Goal: Browse casually

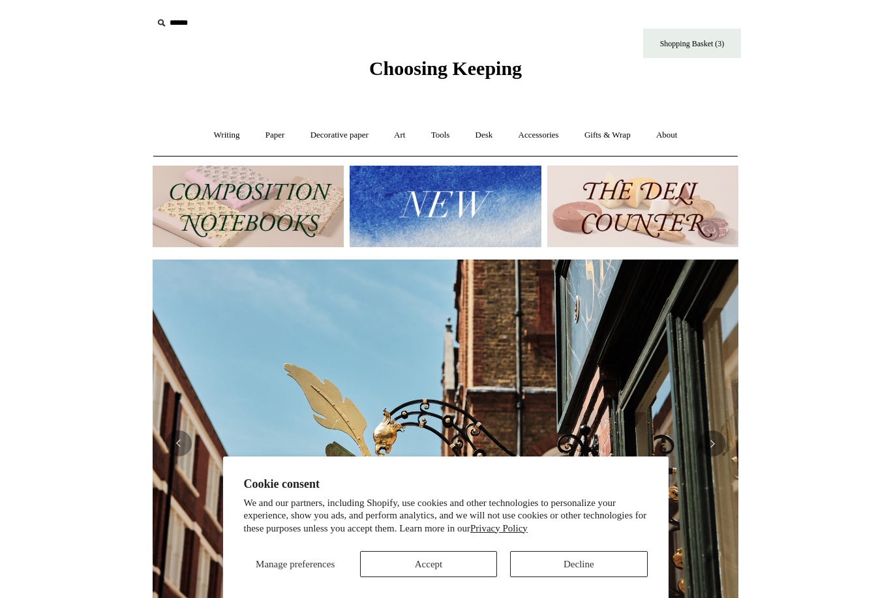
scroll to position [0, 586]
click at [438, 559] on button "Accept" at bounding box center [428, 564] width 137 height 26
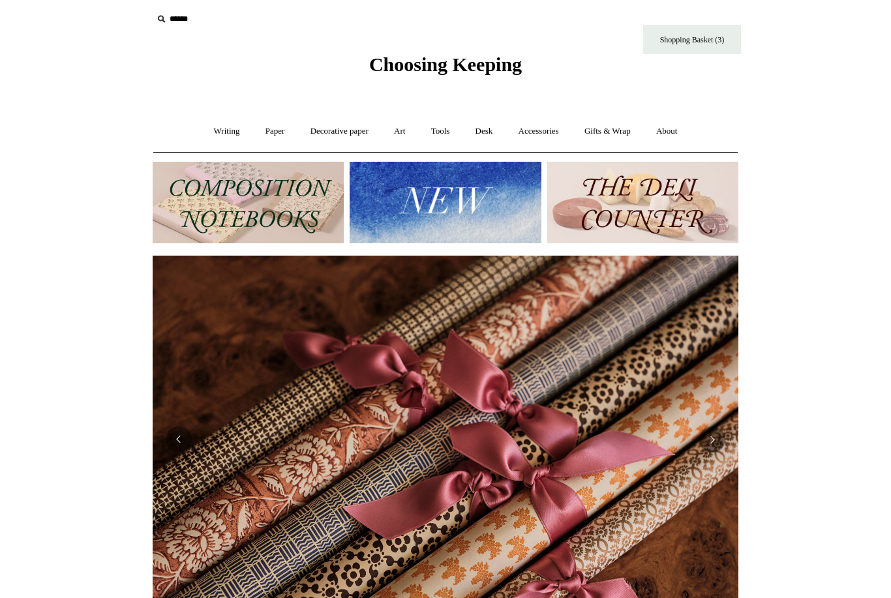
scroll to position [0, 0]
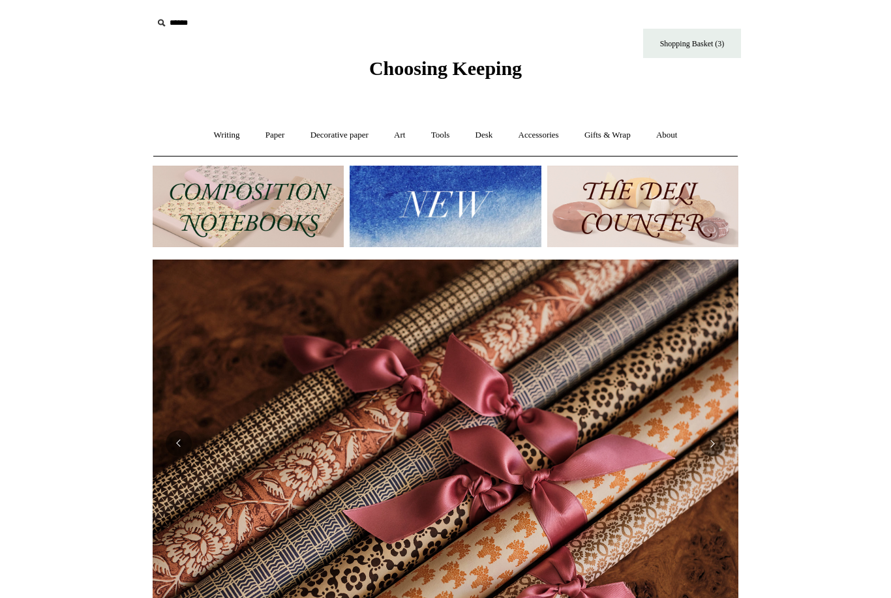
click at [221, 136] on link "Writing +" at bounding box center [227, 135] width 50 height 35
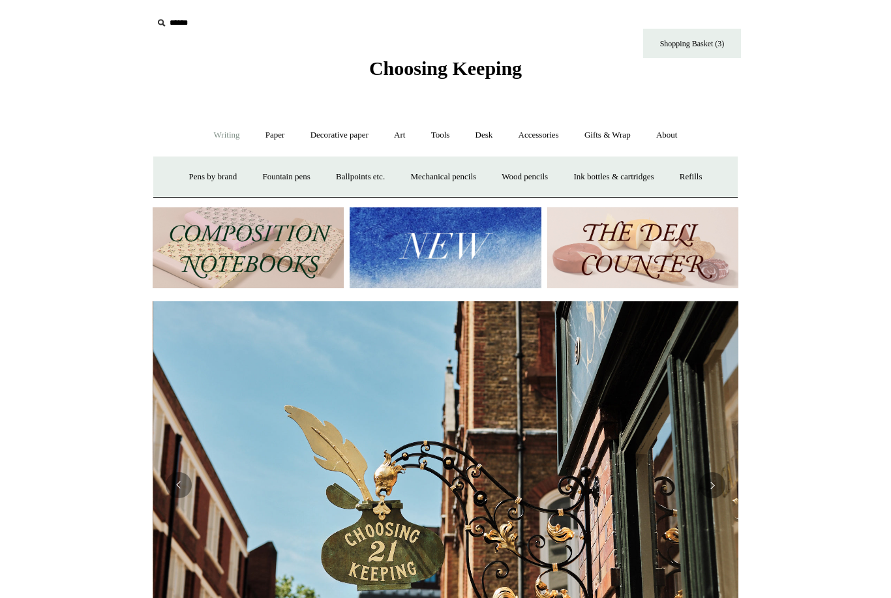
scroll to position [0, 586]
click at [271, 135] on link "Paper +" at bounding box center [275, 135] width 43 height 35
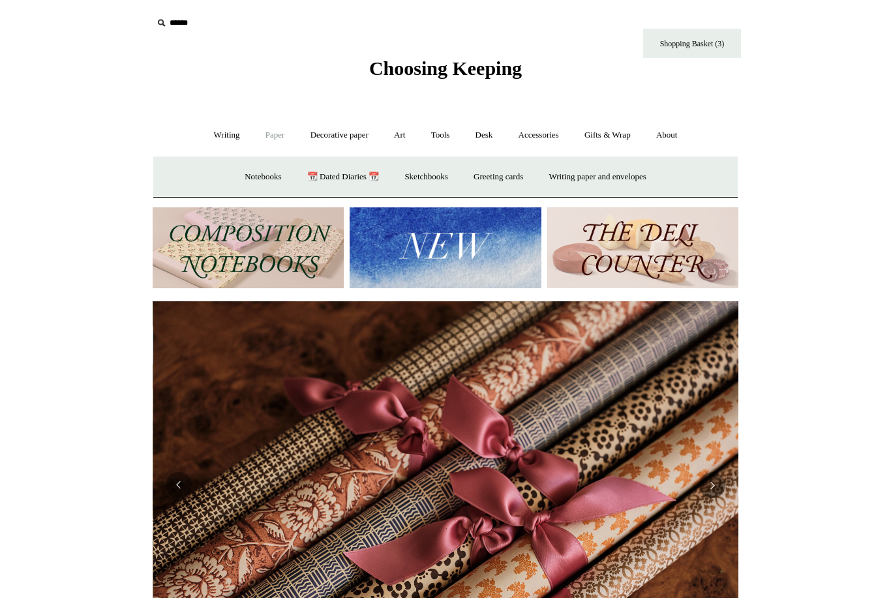
scroll to position [0, 1172]
click at [583, 178] on link "Writing paper and envelopes +" at bounding box center [598, 177] width 121 height 35
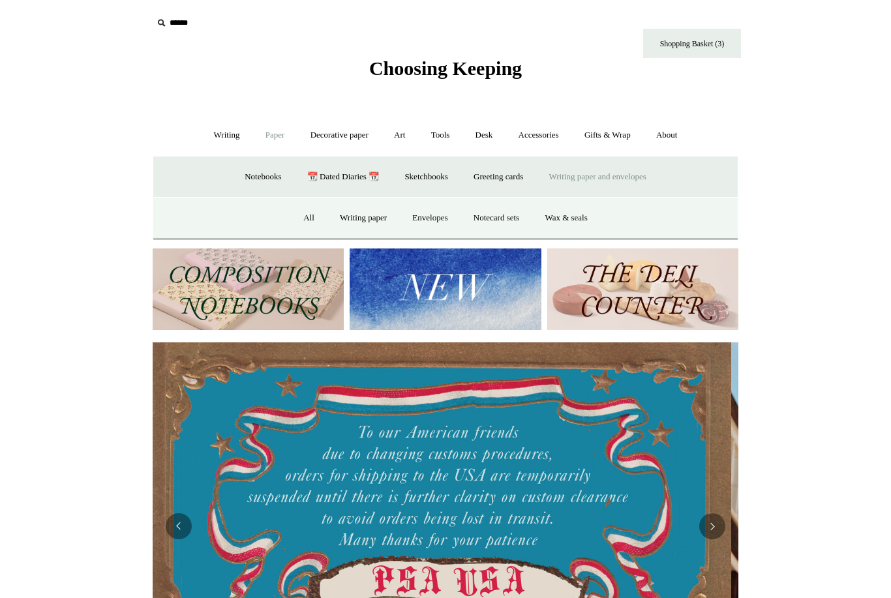
scroll to position [0, 0]
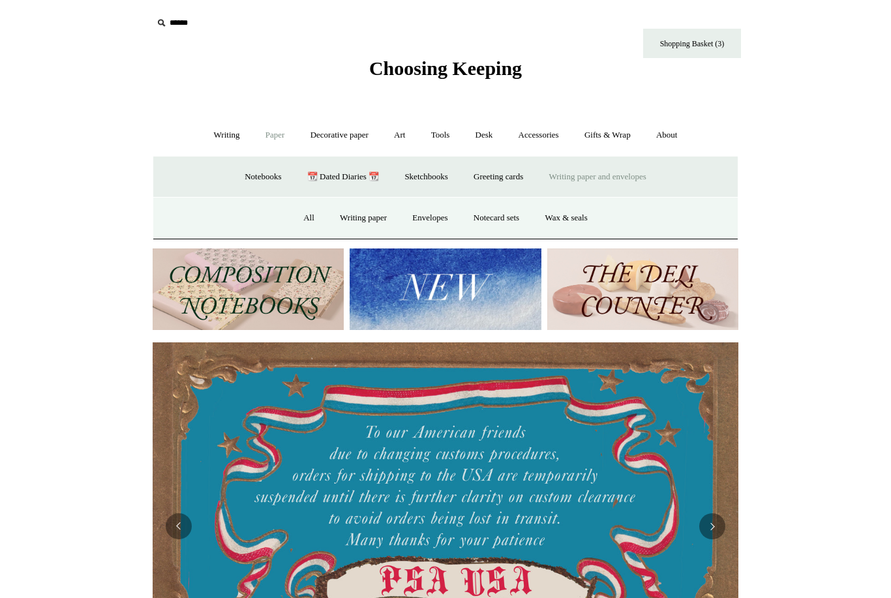
click at [303, 217] on link "All" at bounding box center [309, 218] width 35 height 35
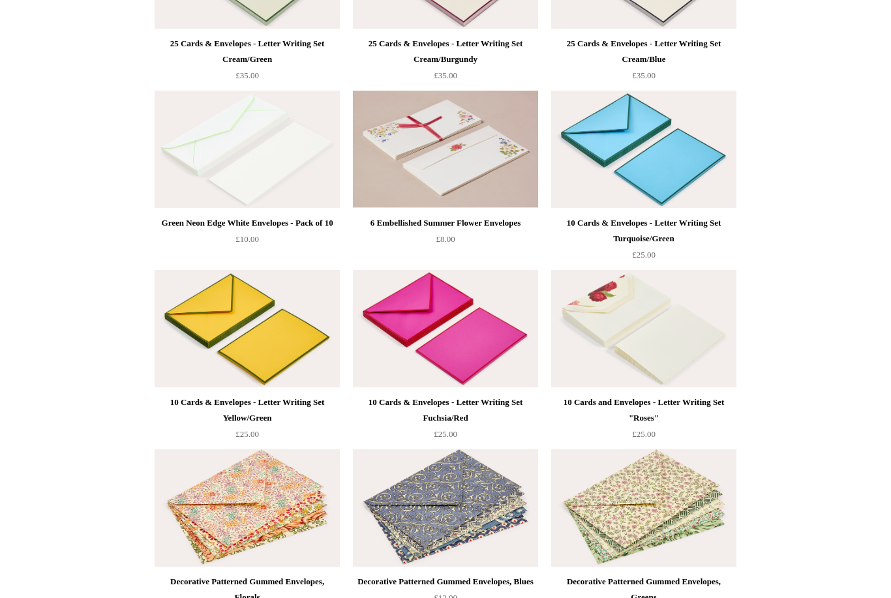
scroll to position [1334, 0]
click at [476, 354] on img at bounding box center [445, 329] width 185 height 117
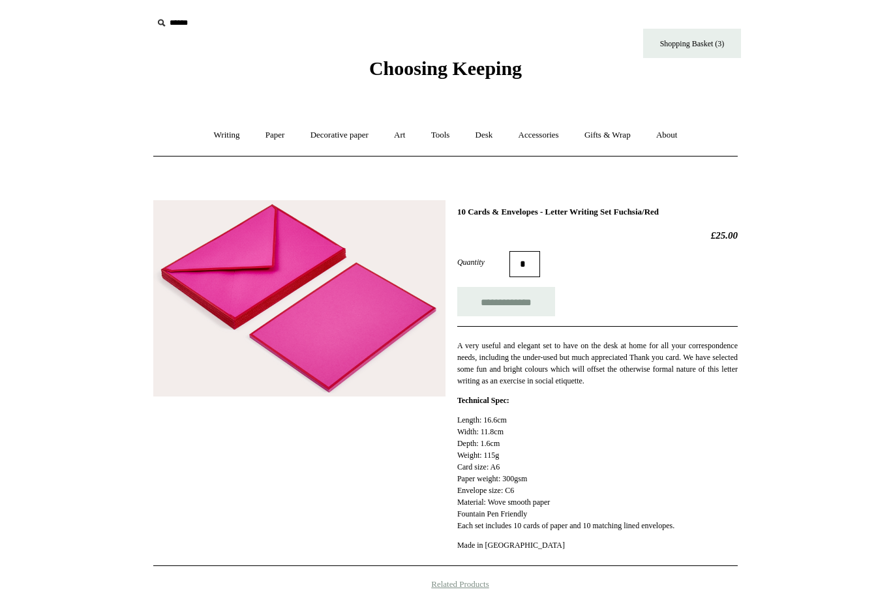
click at [448, 138] on link "Tools +" at bounding box center [441, 135] width 42 height 35
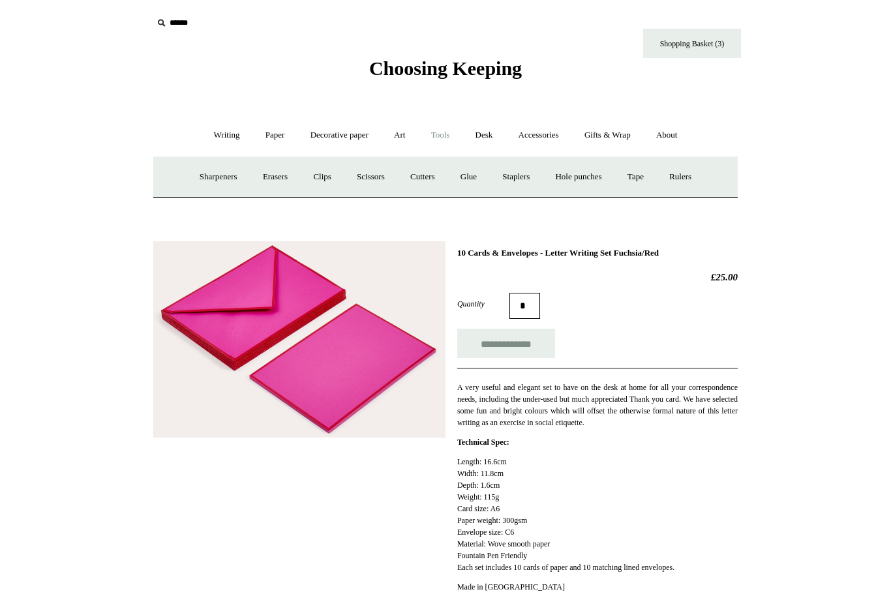
click at [648, 175] on link "Tape +" at bounding box center [636, 177] width 40 height 35
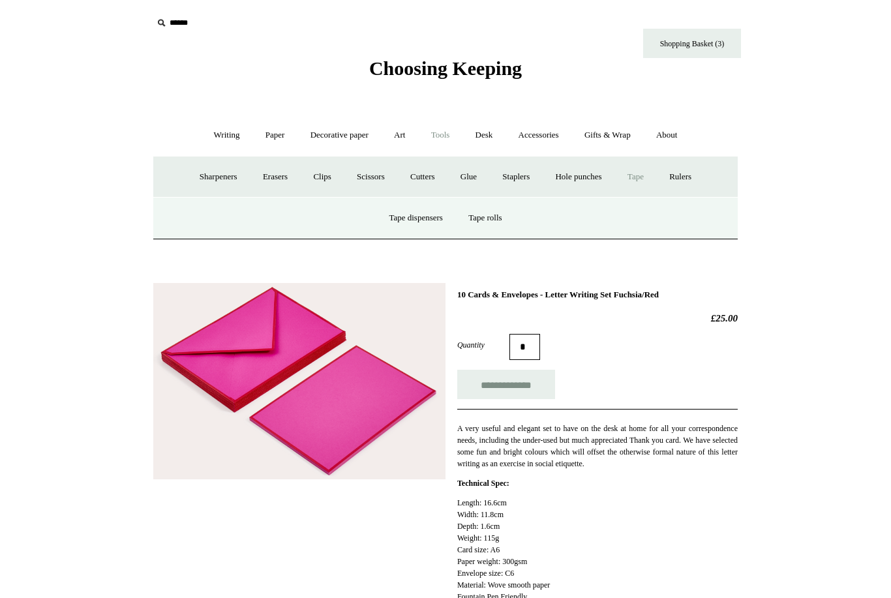
click at [498, 219] on link "Tape rolls" at bounding box center [485, 218] width 57 height 35
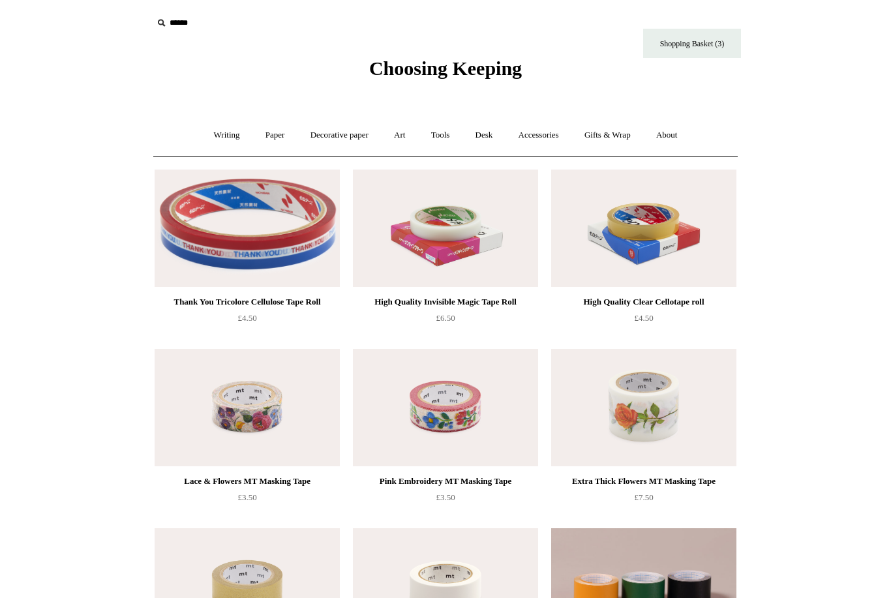
click at [551, 137] on link "Accessories +" at bounding box center [539, 135] width 64 height 35
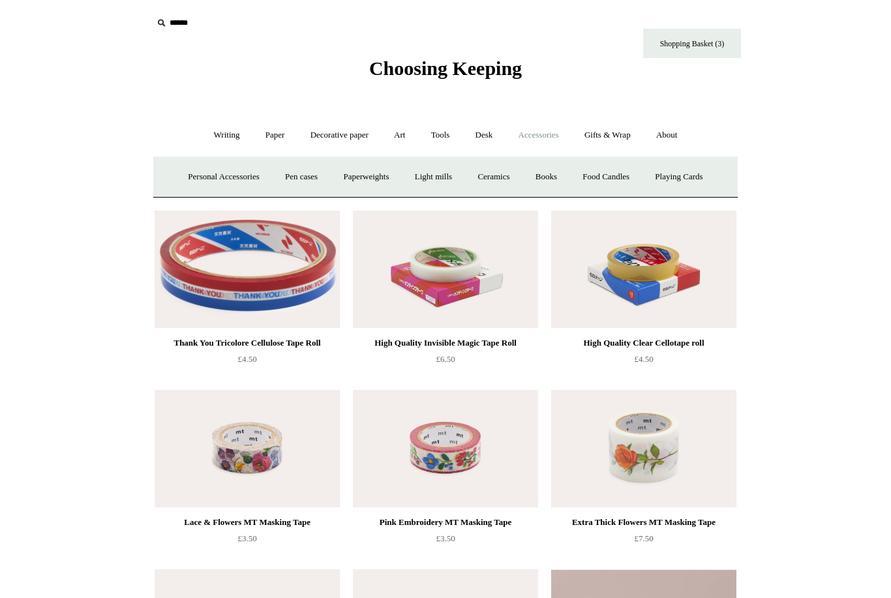
click at [682, 178] on link "Playing Cards" at bounding box center [678, 177] width 71 height 35
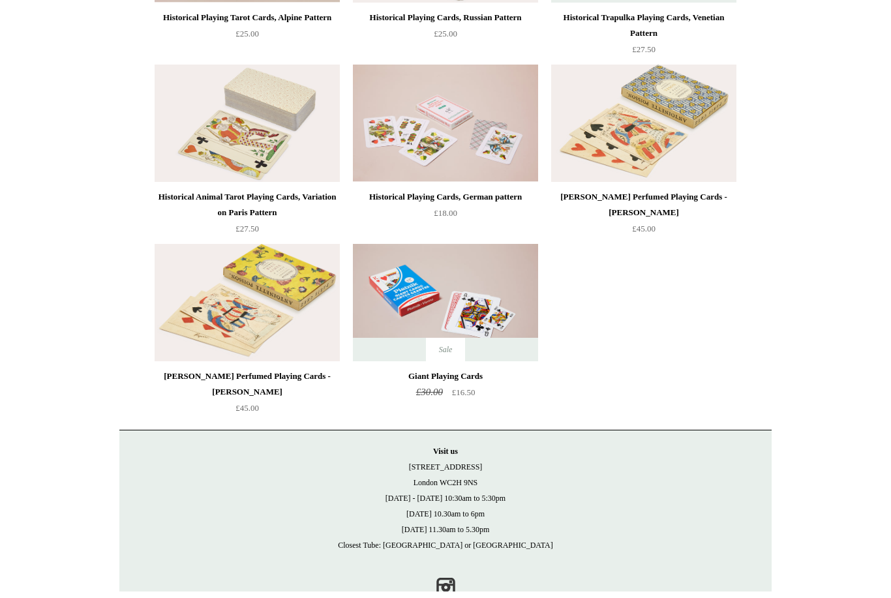
scroll to position [253, 0]
